Goal: Transaction & Acquisition: Purchase product/service

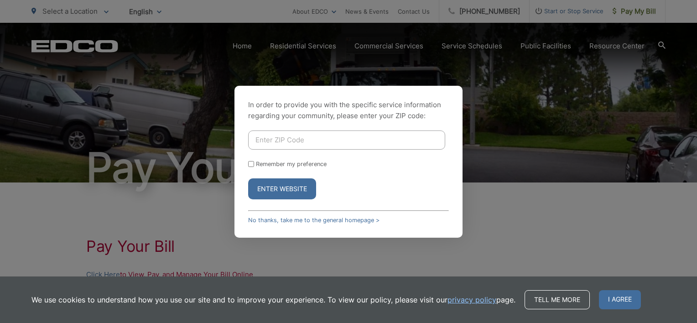
click at [257, 133] on input "Enter ZIP Code" at bounding box center [346, 139] width 197 height 19
type input "92020"
click at [287, 189] on button "Enter Website" at bounding box center [282, 188] width 68 height 21
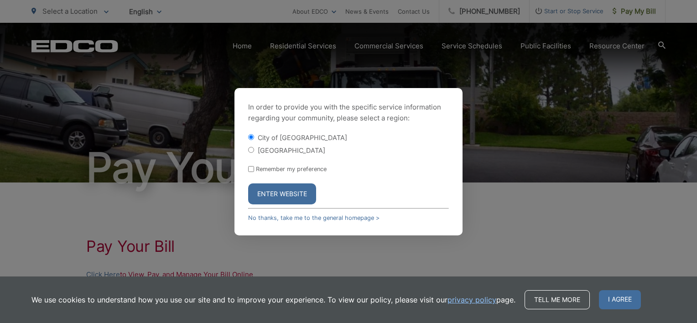
click at [287, 189] on button "Enter Website" at bounding box center [282, 193] width 68 height 21
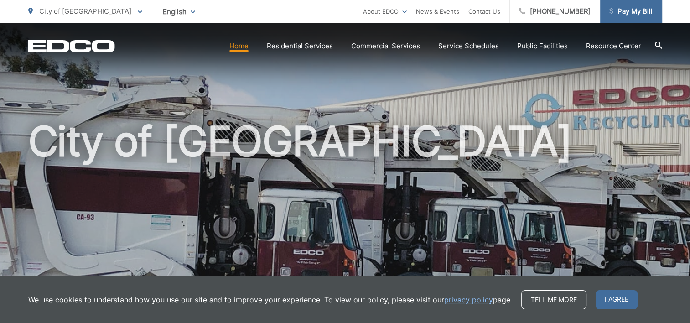
click at [635, 11] on span "Pay My Bill" at bounding box center [631, 11] width 43 height 11
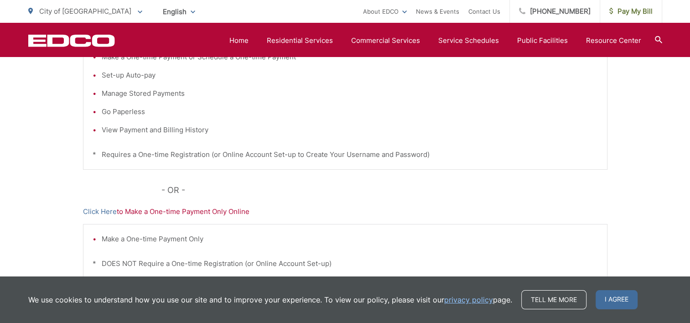
scroll to position [248, 0]
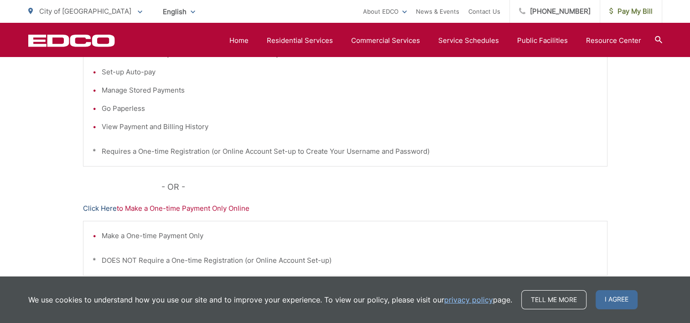
click at [105, 208] on link "Click Here" at bounding box center [100, 208] width 34 height 11
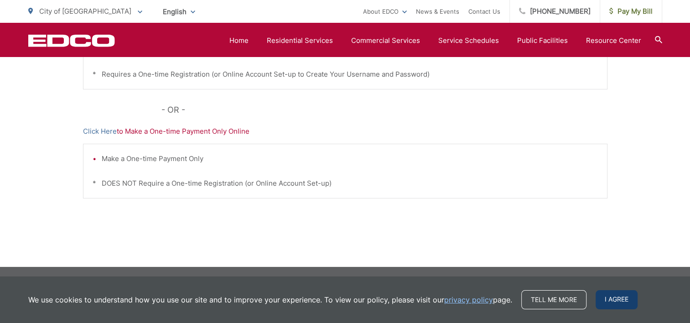
click at [608, 305] on span "I agree" at bounding box center [617, 299] width 42 height 19
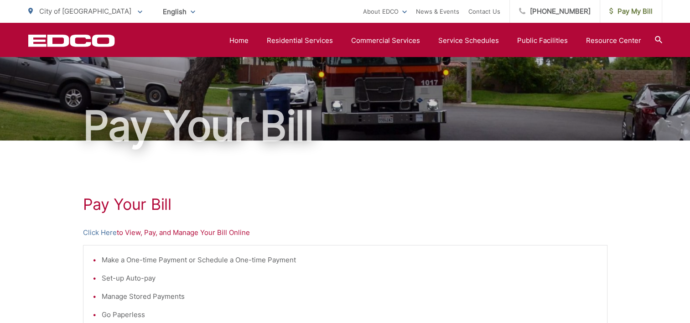
scroll to position [0, 0]
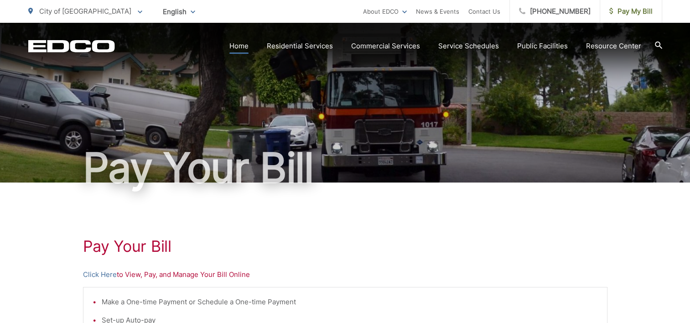
click at [242, 46] on link "Home" at bounding box center [238, 46] width 19 height 11
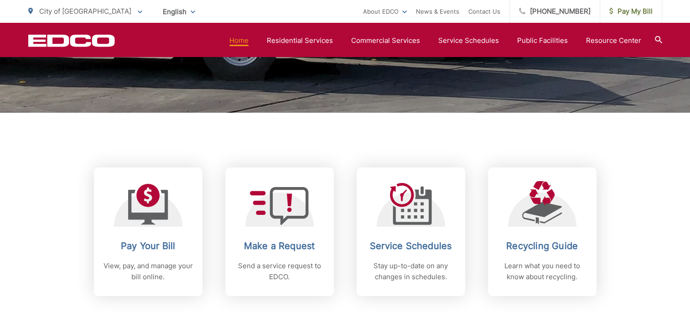
scroll to position [276, 0]
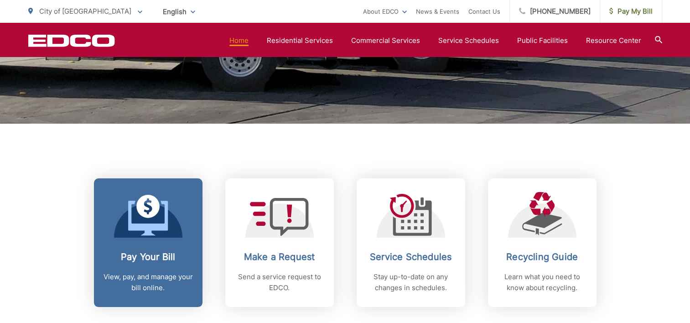
click at [157, 248] on link "Pay Your Bill View, pay, and manage your bill online." at bounding box center [148, 242] width 109 height 129
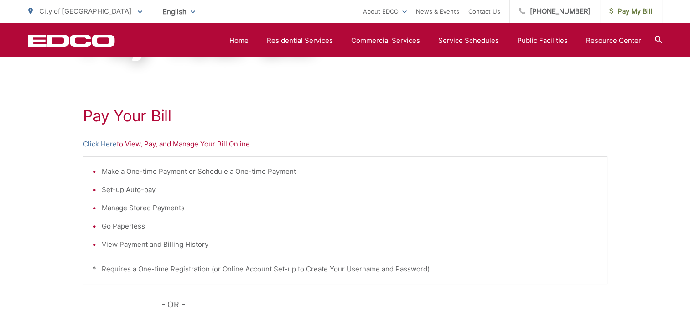
scroll to position [129, 0]
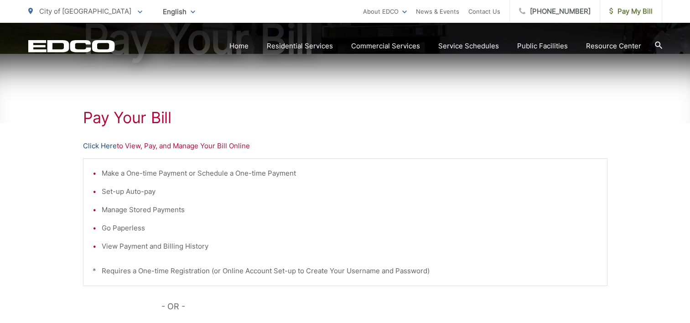
click at [108, 145] on link "Click Here" at bounding box center [100, 146] width 34 height 11
